Goal: Task Accomplishment & Management: Complete application form

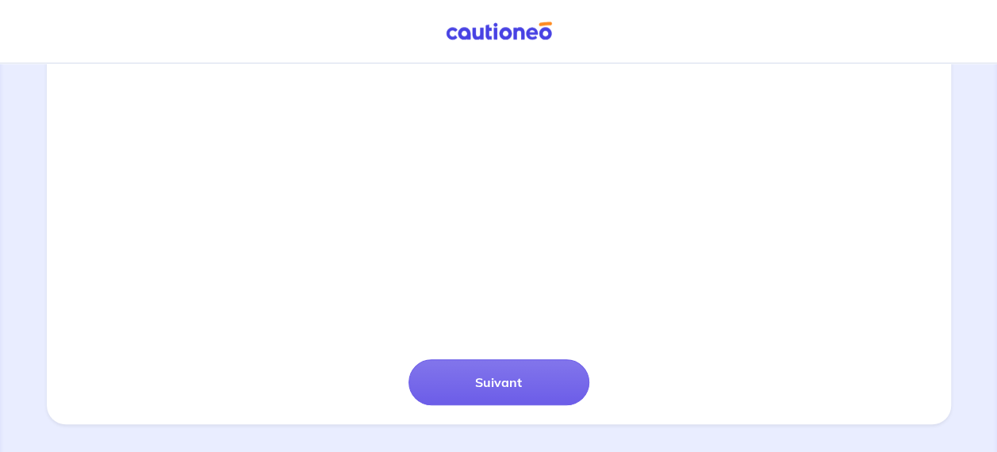
scroll to position [513, 0]
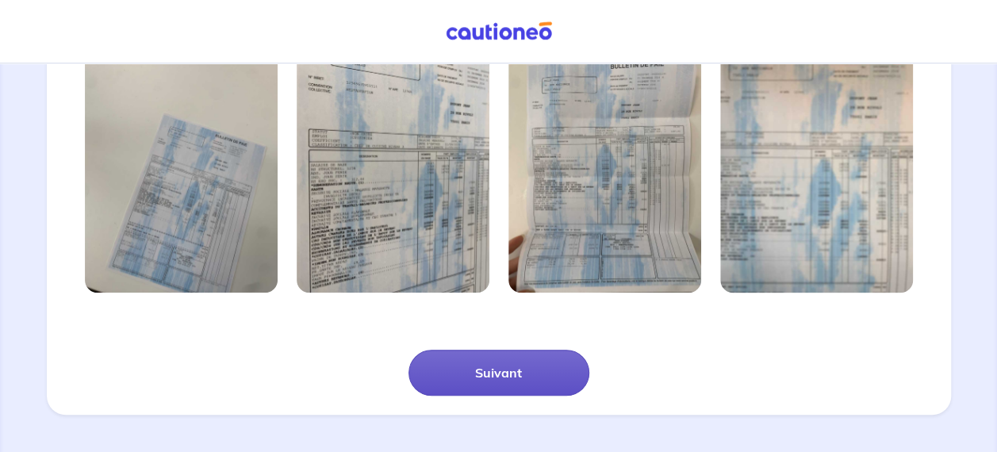
click at [496, 376] on button "Suivant" at bounding box center [498, 373] width 181 height 46
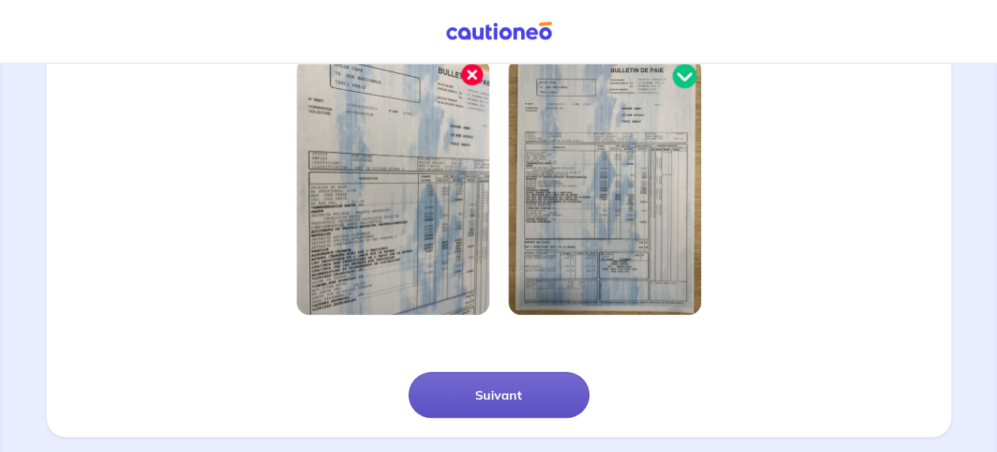
scroll to position [456, 0]
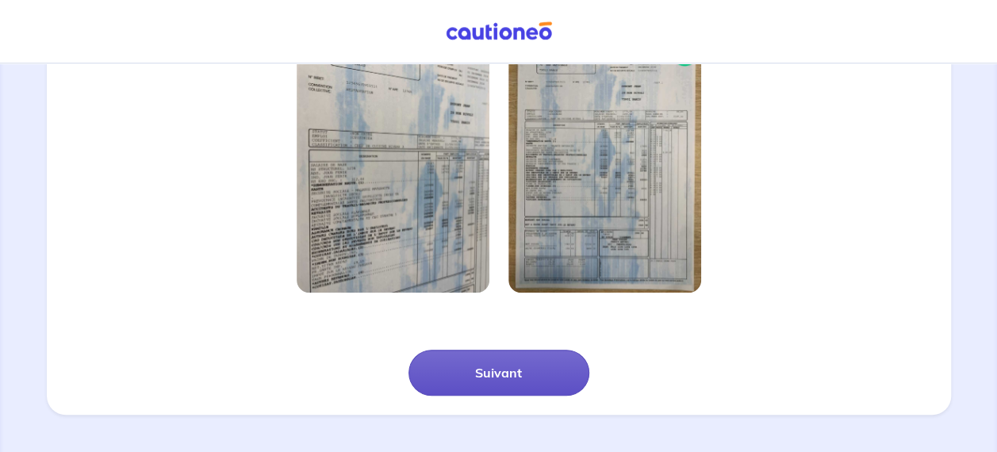
click at [496, 376] on button "Suivant" at bounding box center [498, 373] width 181 height 46
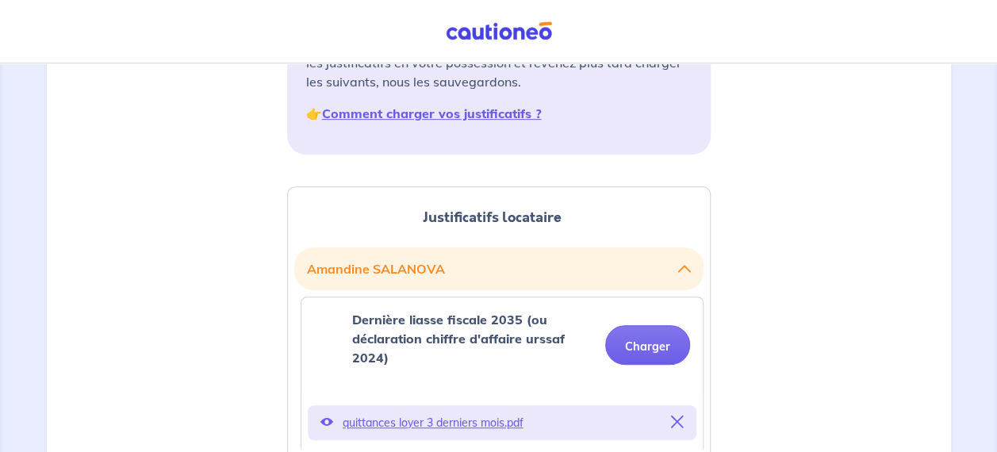
scroll to position [434, 0]
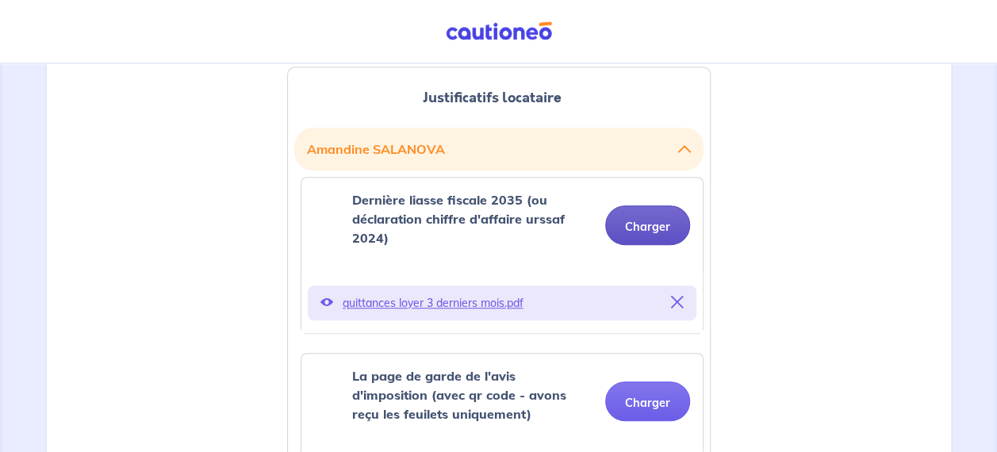
click at [640, 223] on button "Charger" at bounding box center [647, 225] width 85 height 40
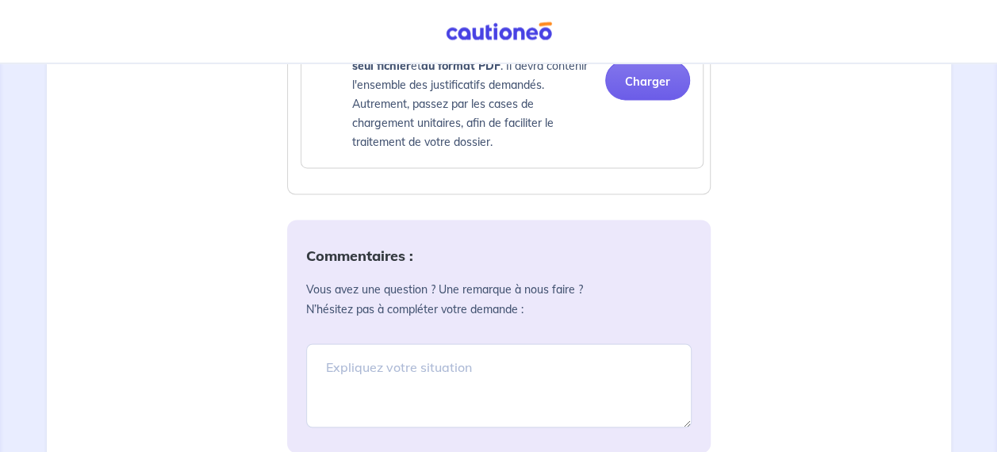
scroll to position [1189, 0]
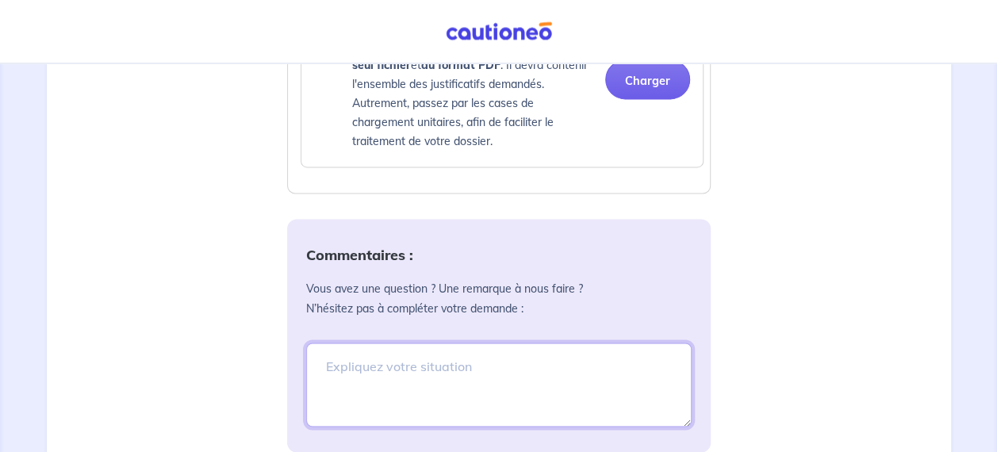
click at [390, 368] on textarea at bounding box center [498, 384] width 385 height 84
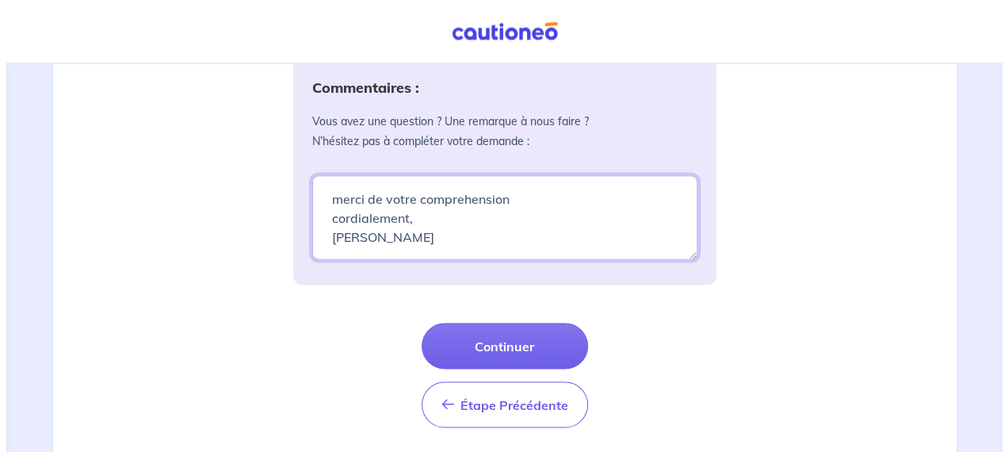
scroll to position [1357, 0]
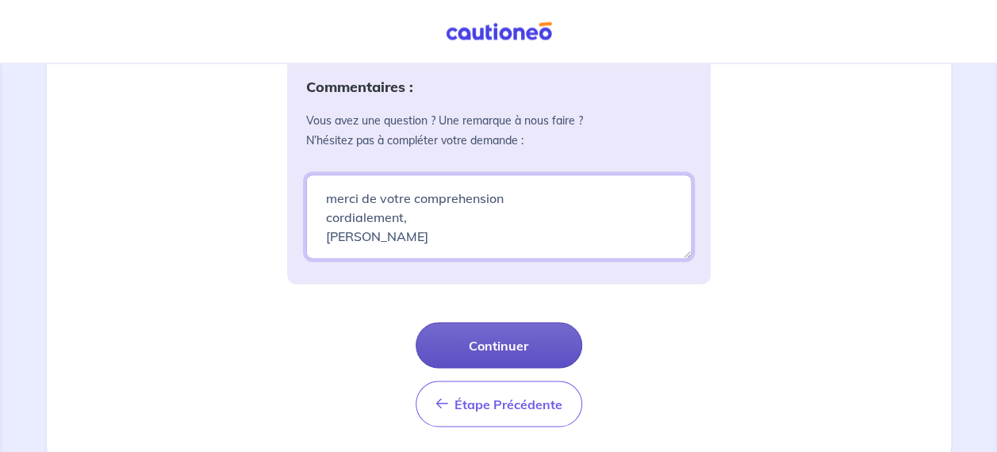
type textarea "Bonjour, je vous transmets ceci a mon retour a mon domicile [DATE] soir je suis…"
click at [506, 345] on button "Continuer" at bounding box center [498, 345] width 166 height 46
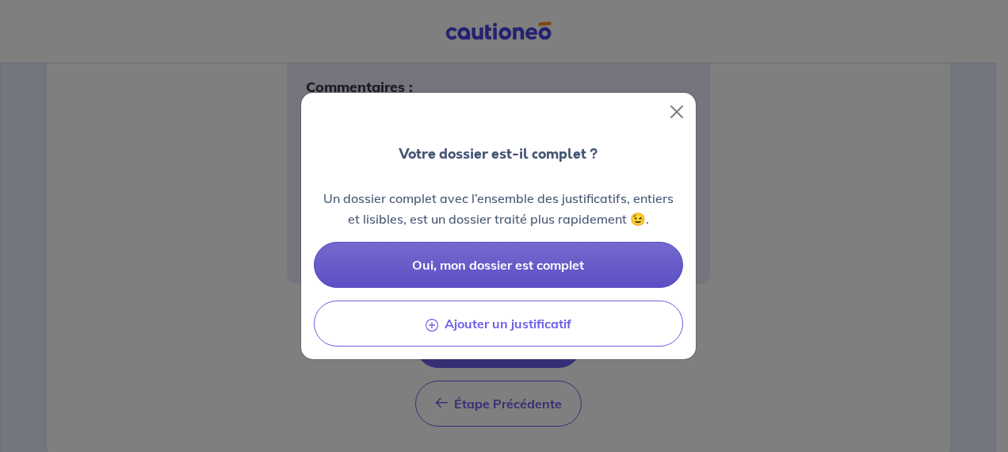
click at [507, 254] on button "Oui, mon dossier est complet" at bounding box center [498, 265] width 369 height 46
